Goal: Entertainment & Leisure: Consume media (video, audio)

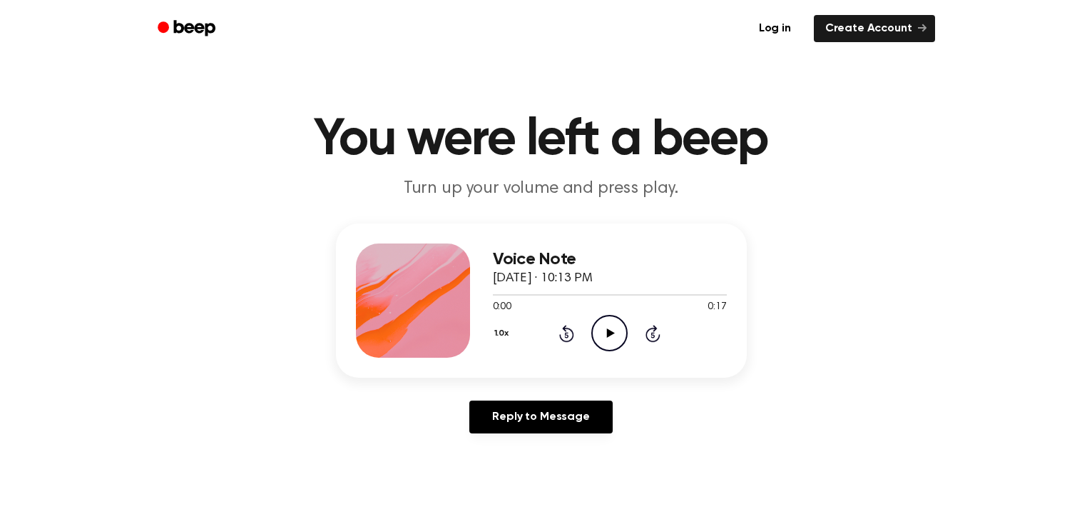
click at [613, 321] on icon "Play Audio" at bounding box center [609, 333] width 36 height 36
click at [613, 327] on icon "Pause Audio" at bounding box center [609, 333] width 36 height 36
click at [613, 337] on icon "Play Audio" at bounding box center [609, 333] width 36 height 36
click at [613, 337] on icon "Pause Audio" at bounding box center [609, 333] width 36 height 36
click at [611, 327] on icon "Play Audio" at bounding box center [609, 333] width 36 height 36
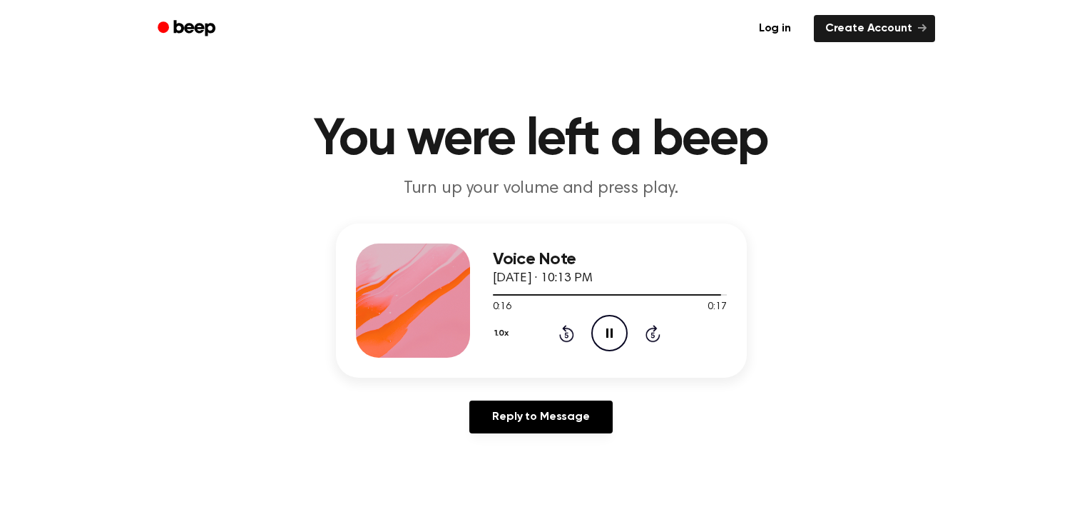
click at [611, 327] on icon "Pause Audio" at bounding box center [609, 333] width 36 height 36
click at [569, 329] on icon "Rewind 5 seconds" at bounding box center [567, 333] width 16 height 19
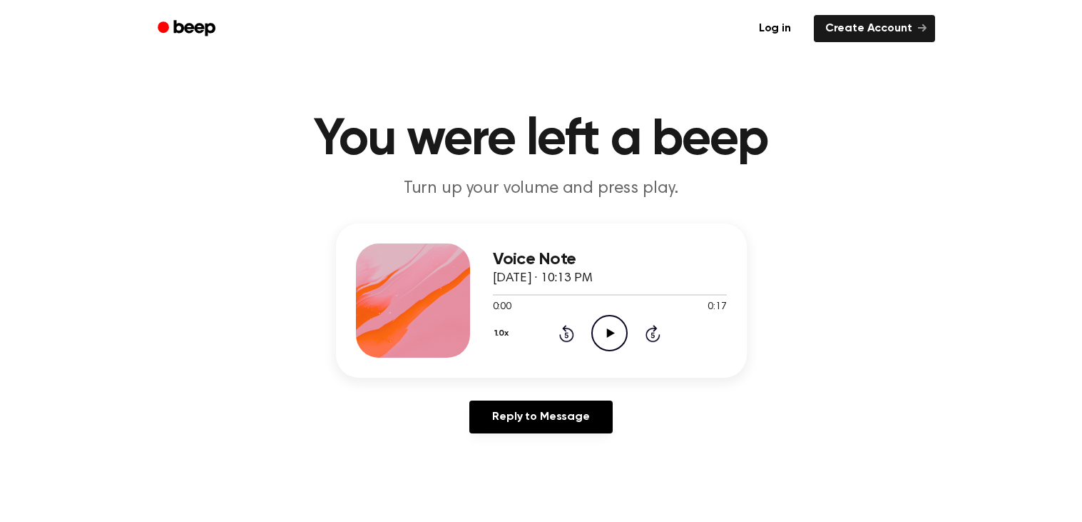
click at [569, 329] on icon "Rewind 5 seconds" at bounding box center [567, 333] width 16 height 19
click at [611, 331] on icon at bounding box center [611, 332] width 8 height 9
click at [601, 325] on icon "Pause Audio" at bounding box center [609, 333] width 36 height 36
